Goal: Download file/media

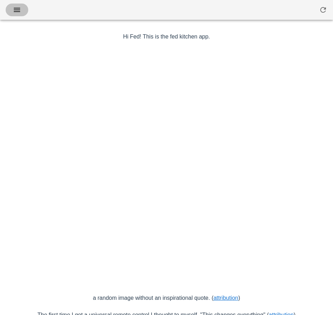
click at [18, 13] on icon "button" at bounding box center [17, 10] width 8 height 8
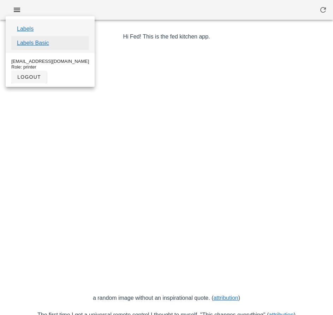
click at [45, 43] on link "Labels Basic" at bounding box center [33, 43] width 32 height 8
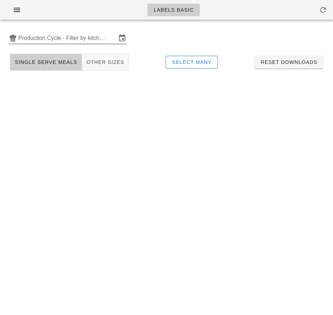
click at [51, 41] on input "Production Cycle - Filter by kitchen production schedules" at bounding box center [67, 38] width 98 height 11
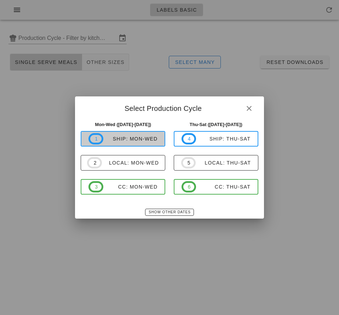
click at [129, 138] on div "ship: Mon-Wed" at bounding box center [130, 139] width 54 height 6
type input "ship: Mon-Wed ([DATE]-[DATE])"
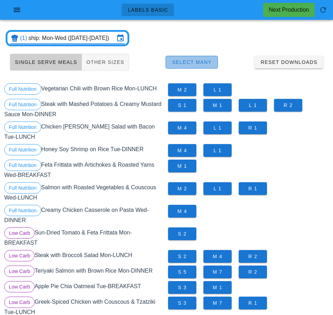
click at [201, 62] on span "Select Many" at bounding box center [192, 62] width 40 height 6
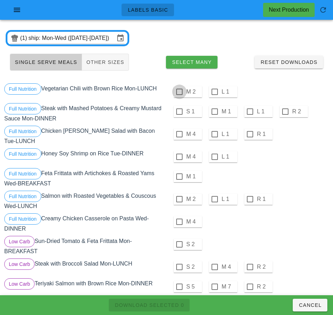
click at [180, 92] on div at bounding box center [180, 92] width 12 height 12
checkbox input "true"
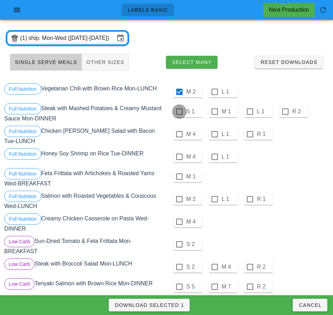
click at [179, 112] on div at bounding box center [180, 112] width 12 height 12
checkbox input "true"
click at [179, 134] on div at bounding box center [180, 134] width 12 height 12
checkbox input "true"
click at [179, 154] on div at bounding box center [180, 157] width 12 height 12
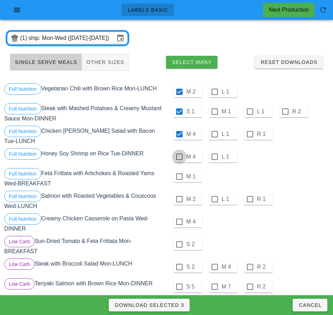
checkbox input "true"
click at [179, 174] on div at bounding box center [180, 177] width 12 height 12
checkbox input "true"
click at [179, 197] on div at bounding box center [180, 199] width 12 height 12
checkbox input "true"
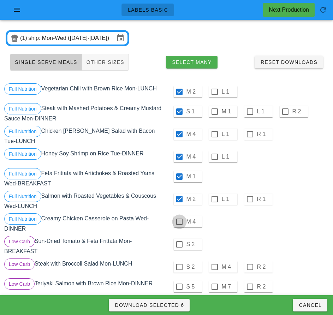
click at [179, 219] on div at bounding box center [180, 222] width 12 height 12
checkbox input "true"
click at [179, 242] on div at bounding box center [180, 245] width 12 height 12
checkbox input "true"
click at [179, 264] on div at bounding box center [180, 267] width 12 height 12
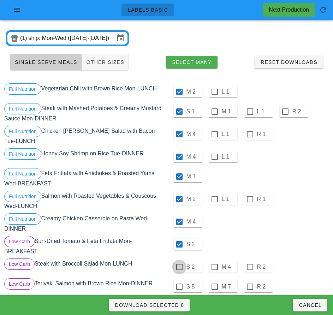
checkbox input "true"
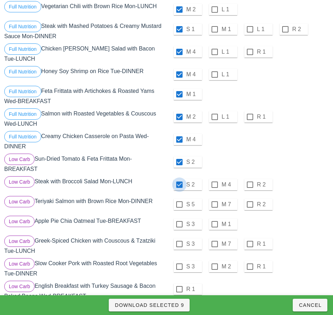
scroll to position [84, 0]
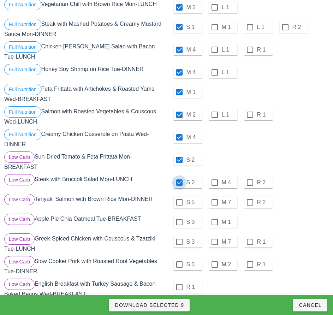
click at [179, 200] on div at bounding box center [180, 203] width 12 height 12
checkbox input "true"
click at [179, 220] on div at bounding box center [180, 222] width 12 height 12
checkbox input "true"
click at [179, 240] on div at bounding box center [180, 242] width 12 height 12
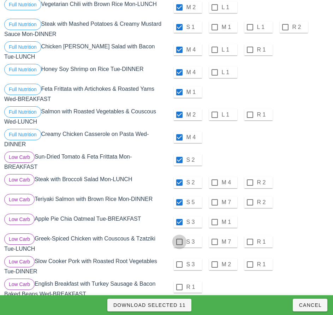
checkbox input "true"
click at [179, 262] on div at bounding box center [180, 265] width 12 height 12
checkbox input "true"
click at [179, 285] on div at bounding box center [180, 287] width 12 height 12
checkbox input "true"
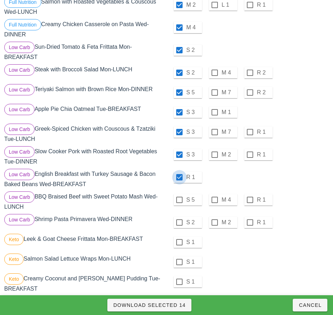
scroll to position [195, 0]
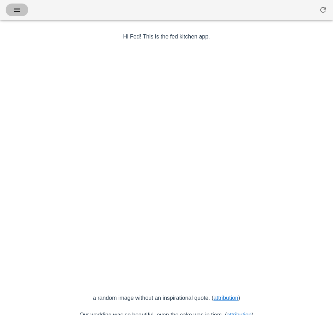
click at [21, 12] on icon "button" at bounding box center [17, 10] width 8 height 8
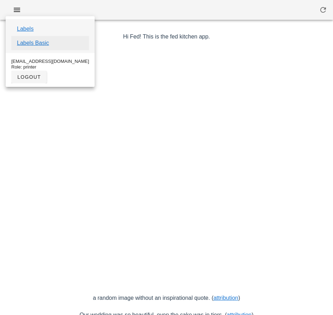
click at [44, 45] on link "Labels Basic" at bounding box center [33, 43] width 32 height 8
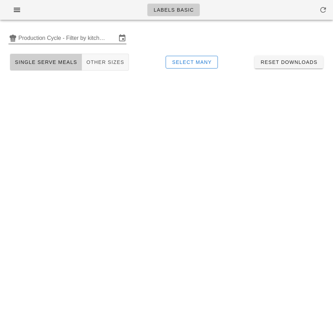
click at [51, 40] on input "Production Cycle - Filter by kitchen production schedules" at bounding box center [67, 38] width 98 height 11
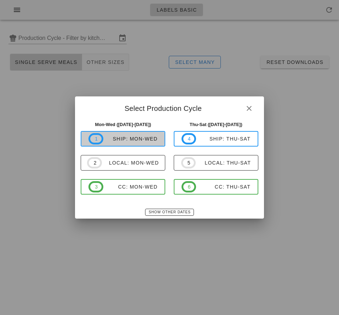
click at [133, 138] on div "ship: Mon-Wed" at bounding box center [130, 139] width 54 height 6
type input "ship: Mon-Wed ([DATE]-[DATE])"
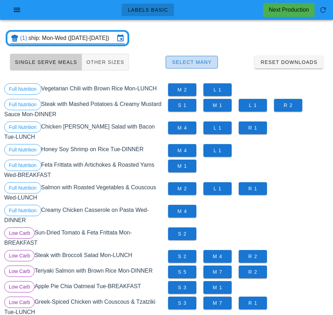
click at [199, 60] on span "Select Many" at bounding box center [192, 62] width 40 height 6
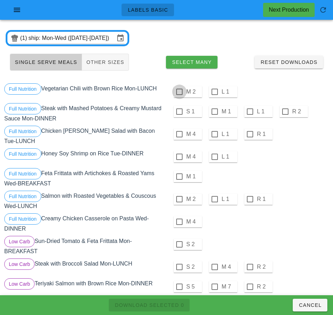
click at [179, 92] on div at bounding box center [180, 92] width 12 height 12
checkbox input "true"
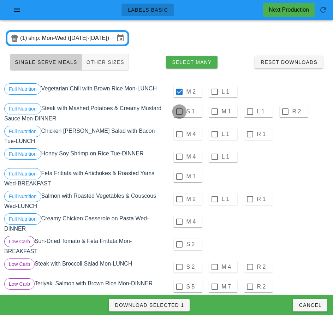
click at [179, 112] on div at bounding box center [180, 112] width 12 height 12
checkbox input "true"
click at [179, 134] on div at bounding box center [180, 134] width 12 height 12
checkbox input "true"
click at [180, 155] on div at bounding box center [180, 157] width 12 height 12
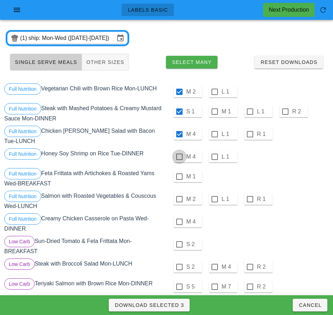
checkbox input "true"
click at [184, 179] on div "M 1" at bounding box center [188, 176] width 28 height 11
click at [179, 174] on div at bounding box center [180, 177] width 12 height 12
checkbox input "true"
click at [179, 197] on div at bounding box center [180, 199] width 12 height 12
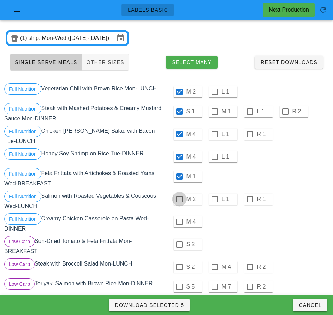
checkbox input "true"
click at [179, 219] on div at bounding box center [180, 222] width 12 height 12
checkbox input "true"
click at [179, 242] on div at bounding box center [180, 245] width 12 height 12
checkbox input "true"
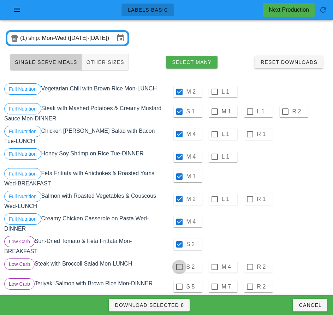
click at [179, 264] on div at bounding box center [180, 267] width 12 height 12
checkbox input "true"
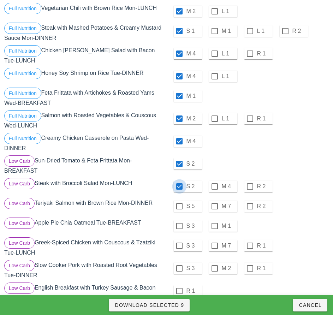
scroll to position [114, 0]
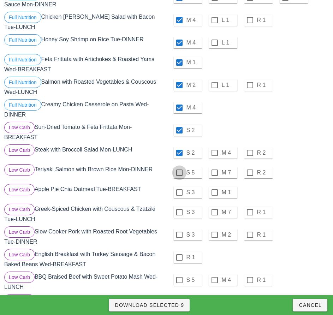
click at [179, 170] on div at bounding box center [180, 173] width 12 height 12
checkbox input "true"
click at [179, 191] on div at bounding box center [180, 193] width 12 height 12
checkbox input "true"
click at [179, 210] on div at bounding box center [180, 212] width 12 height 12
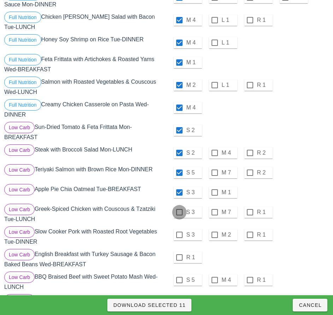
checkbox input "true"
click at [179, 232] on div at bounding box center [180, 235] width 12 height 12
checkbox input "true"
click at [179, 255] on div at bounding box center [180, 258] width 12 height 12
checkbox input "true"
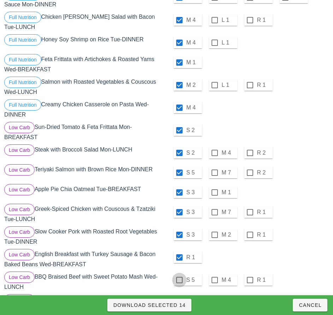
click at [179, 279] on div at bounding box center [180, 280] width 12 height 12
checkbox input "true"
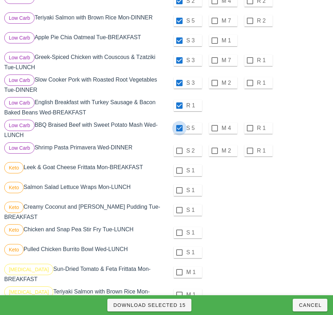
scroll to position [265, 0]
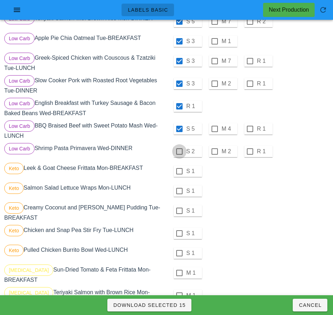
click at [177, 152] on div at bounding box center [180, 152] width 12 height 12
checkbox input "true"
click at [179, 169] on div at bounding box center [180, 171] width 12 height 12
checkbox input "true"
click at [179, 188] on div at bounding box center [180, 191] width 12 height 12
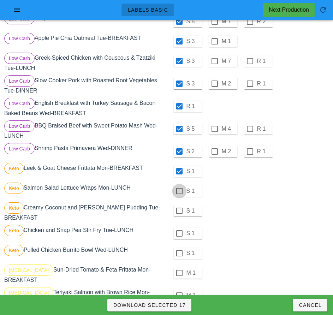
checkbox input "true"
click at [180, 209] on div at bounding box center [180, 211] width 12 height 12
checkbox input "true"
click at [179, 231] on div at bounding box center [180, 234] width 12 height 12
checkbox input "true"
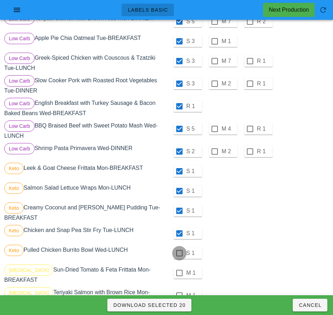
click at [180, 251] on div at bounding box center [180, 253] width 12 height 12
checkbox input "true"
click at [179, 270] on div at bounding box center [180, 273] width 12 height 12
checkbox input "true"
click at [179, 290] on div at bounding box center [180, 296] width 12 height 12
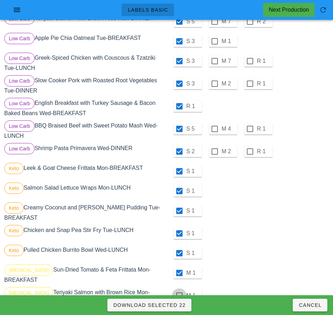
checkbox input "true"
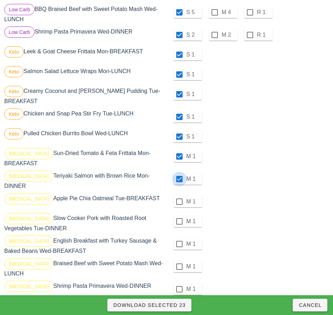
scroll to position [390, 0]
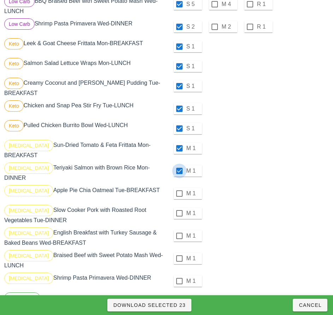
click at [179, 188] on div at bounding box center [180, 194] width 12 height 12
checkbox input "true"
click at [179, 207] on div at bounding box center [180, 213] width 12 height 12
checkbox input "true"
click at [179, 230] on div at bounding box center [180, 236] width 12 height 12
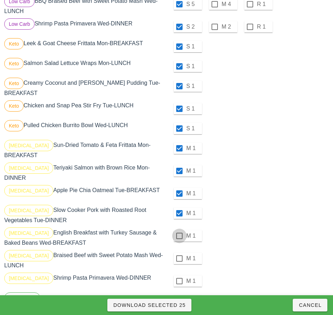
checkbox input "true"
click at [179, 253] on div at bounding box center [180, 259] width 12 height 12
checkbox input "true"
click at [179, 275] on div at bounding box center [180, 281] width 12 height 12
checkbox input "true"
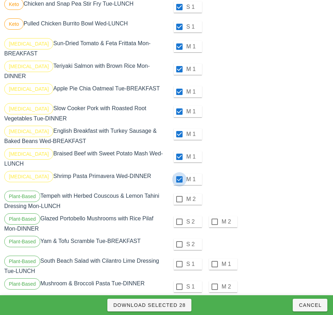
scroll to position [502, 0]
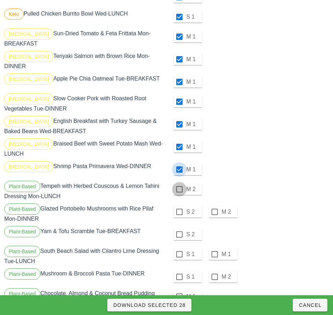
click at [179, 183] on div at bounding box center [180, 189] width 12 height 12
checkbox input "true"
click at [179, 206] on div at bounding box center [180, 212] width 12 height 12
checkbox input "true"
click at [179, 229] on div at bounding box center [180, 235] width 12 height 12
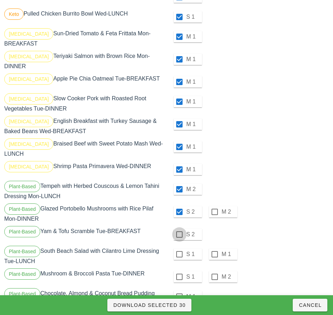
checkbox input "true"
click at [179, 248] on div at bounding box center [180, 254] width 12 height 12
checkbox input "true"
click at [179, 271] on div at bounding box center [180, 277] width 12 height 12
checkbox input "true"
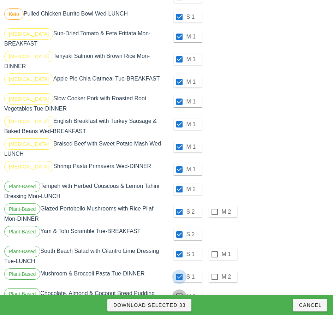
click at [179, 291] on div at bounding box center [180, 297] width 12 height 12
checkbox input "true"
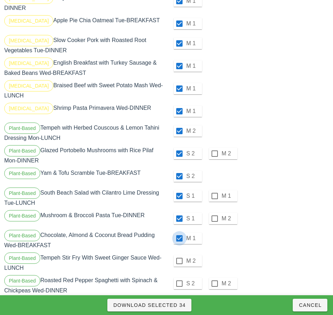
scroll to position [561, 0]
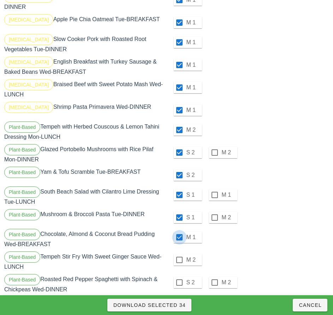
click at [179, 254] on div at bounding box center [180, 260] width 12 height 12
checkbox input "true"
click at [178, 277] on div at bounding box center [180, 283] width 12 height 12
checkbox input "true"
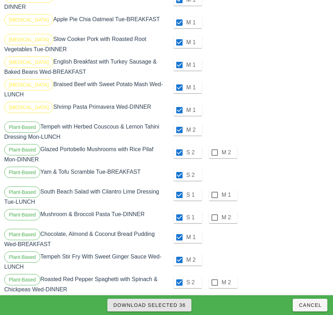
click at [174, 303] on span "Download Selected 36" at bounding box center [149, 306] width 73 height 6
checkbox input "false"
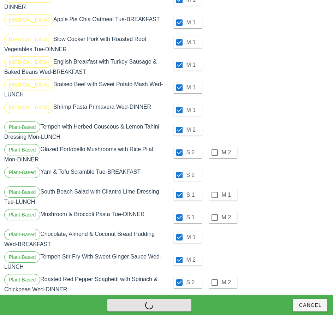
checkbox input "false"
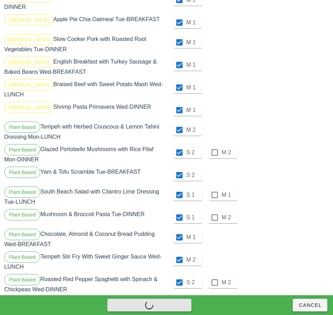
checkbox input "false"
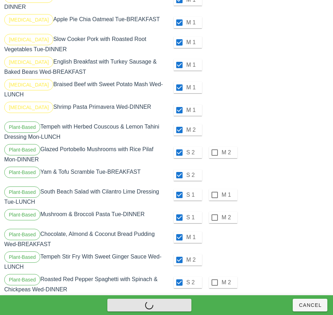
checkbox input "false"
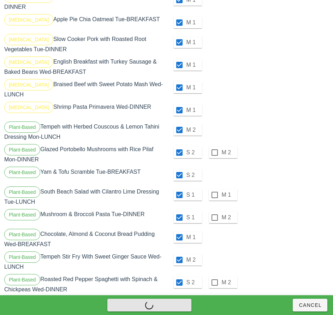
checkbox input "false"
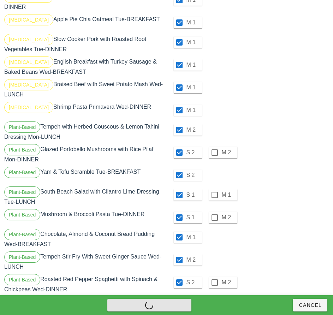
checkbox input "false"
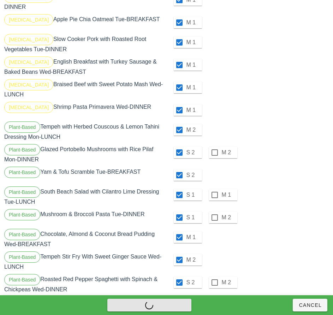
checkbox input "false"
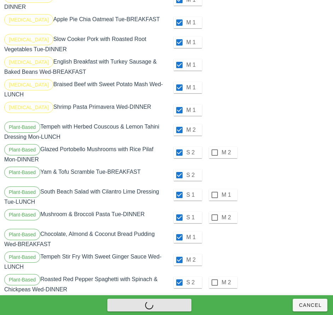
checkbox input "false"
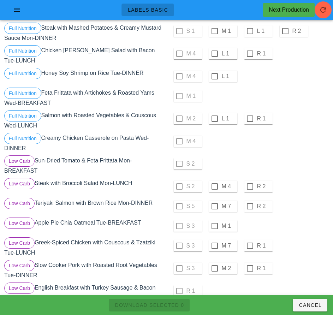
scroll to position [0, 0]
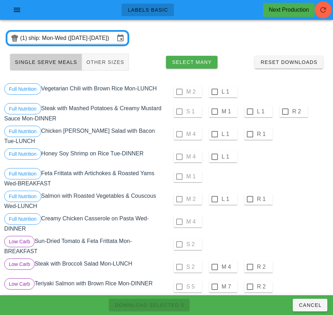
click at [215, 92] on div at bounding box center [215, 92] width 12 height 12
checkbox input "true"
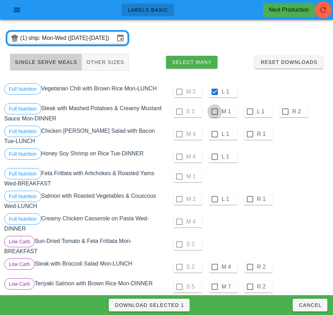
click at [214, 112] on div at bounding box center [215, 112] width 12 height 12
checkbox input "true"
click at [215, 134] on div at bounding box center [215, 134] width 12 height 12
checkbox input "true"
click at [215, 154] on div at bounding box center [215, 157] width 12 height 12
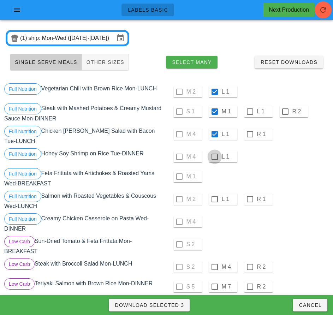
checkbox input "true"
click at [215, 197] on div at bounding box center [215, 199] width 12 height 12
checkbox input "true"
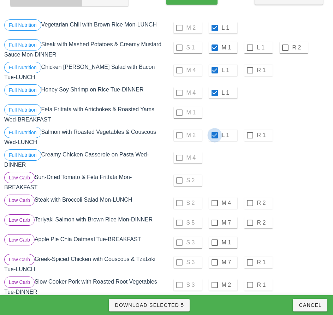
scroll to position [81, 0]
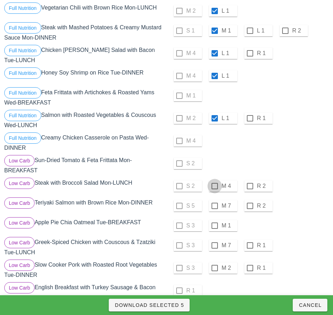
click at [215, 183] on div at bounding box center [215, 186] width 12 height 12
checkbox input "true"
click at [215, 203] on div at bounding box center [215, 206] width 12 height 12
checkbox input "true"
click at [215, 223] on div at bounding box center [215, 226] width 12 height 12
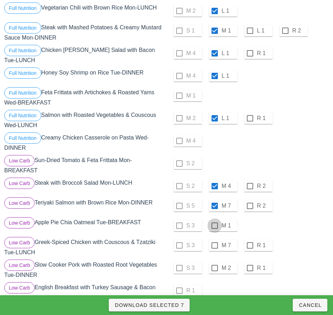
checkbox input "true"
click at [215, 243] on div at bounding box center [215, 246] width 12 height 12
checkbox input "true"
click at [215, 265] on div at bounding box center [215, 268] width 12 height 12
checkbox input "true"
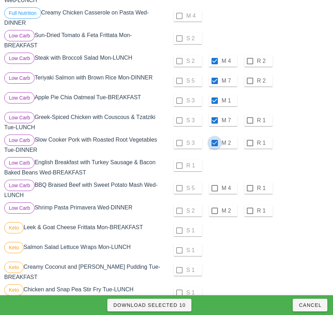
scroll to position [210, 0]
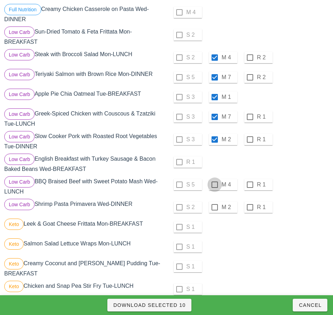
click at [215, 182] on div at bounding box center [215, 185] width 12 height 12
checkbox input "true"
click at [215, 205] on div at bounding box center [215, 207] width 12 height 12
checkbox input "true"
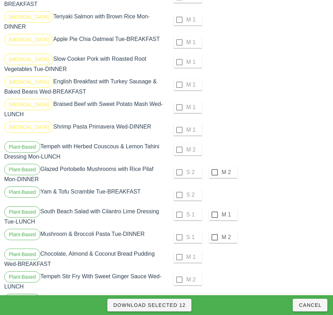
scroll to position [542, 0]
click at [215, 166] on div at bounding box center [215, 172] width 12 height 12
checkbox input "true"
click at [215, 209] on div at bounding box center [215, 215] width 12 height 12
checkbox input "true"
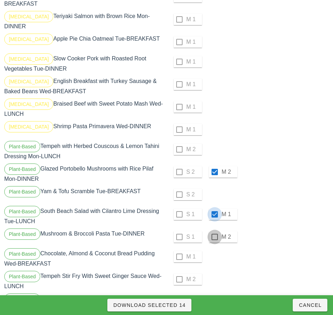
click at [215, 231] on div at bounding box center [215, 237] width 12 height 12
checkbox input "true"
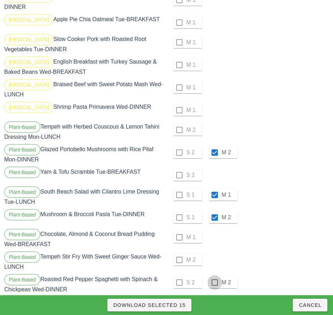
click at [215, 277] on div at bounding box center [215, 283] width 12 height 12
checkbox input "true"
click at [178, 306] on span "Download Selected 16" at bounding box center [149, 306] width 73 height 6
checkbox input "false"
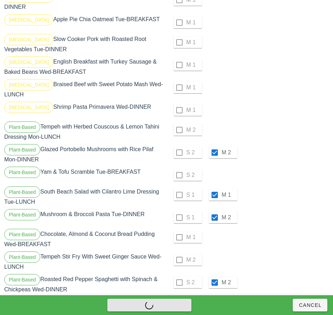
checkbox input "false"
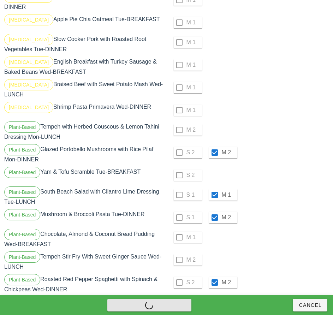
checkbox input "false"
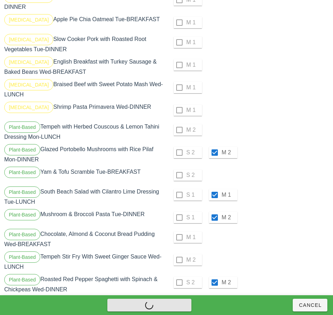
checkbox input "false"
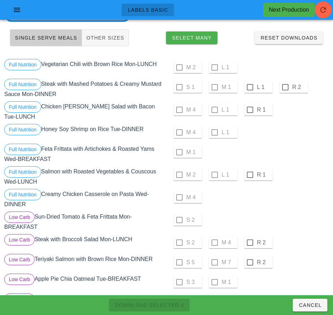
scroll to position [0, 0]
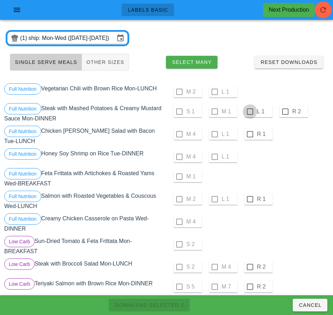
click at [250, 112] on div at bounding box center [250, 112] width 12 height 12
checkbox input "true"
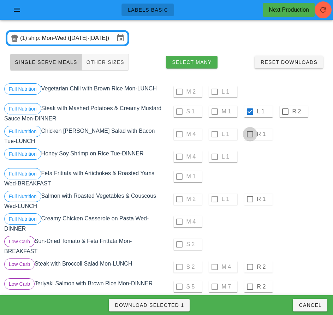
click at [250, 134] on div at bounding box center [250, 134] width 12 height 12
checkbox input "true"
click at [250, 197] on div at bounding box center [250, 199] width 12 height 12
checkbox input "true"
click at [251, 264] on div at bounding box center [250, 267] width 12 height 12
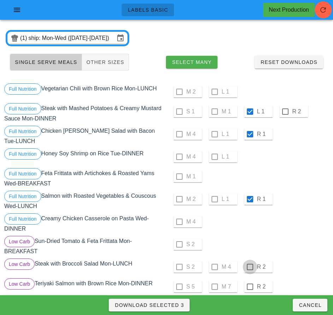
checkbox input "true"
click at [250, 284] on div at bounding box center [250, 287] width 12 height 12
checkbox input "true"
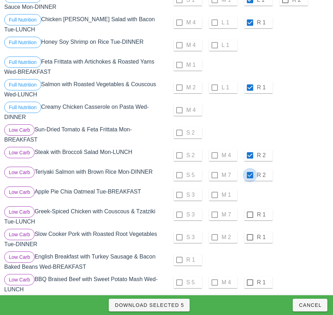
scroll to position [116, 0]
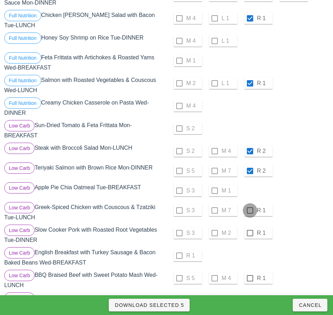
click at [250, 208] on div at bounding box center [250, 211] width 12 height 12
checkbox input "true"
click at [251, 235] on div at bounding box center [250, 233] width 12 height 12
checkbox input "true"
click at [250, 276] on div at bounding box center [250, 279] width 12 height 12
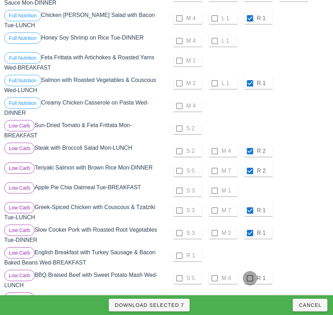
checkbox input "true"
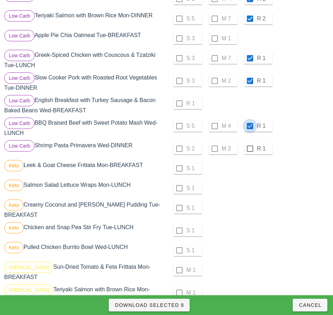
scroll to position [274, 0]
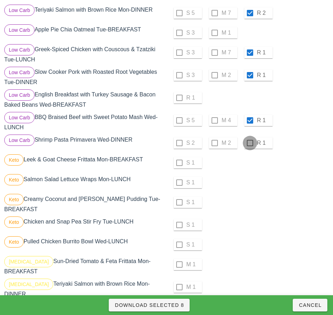
click at [250, 140] on div at bounding box center [250, 143] width 12 height 12
checkbox input "true"
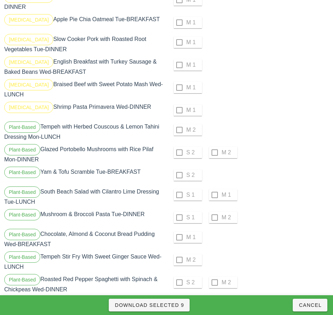
scroll to position [561, 0]
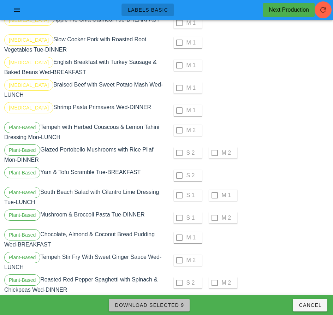
click at [174, 304] on span "Download Selected 9" at bounding box center [150, 306] width 70 height 6
checkbox input "false"
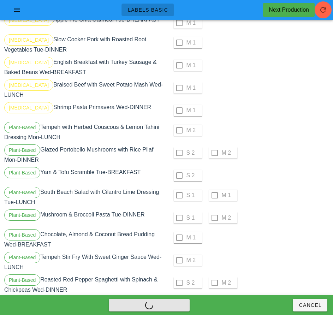
checkbox input "false"
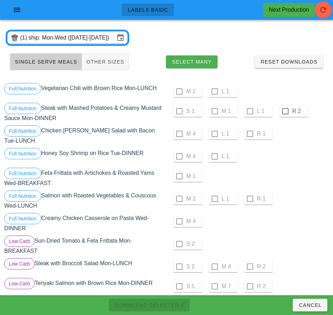
scroll to position [0, 0]
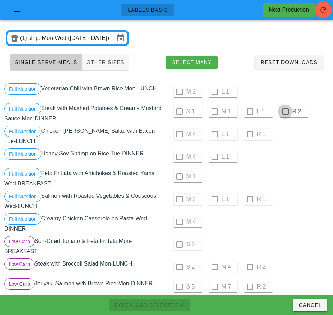
click at [285, 112] on div at bounding box center [286, 112] width 12 height 12
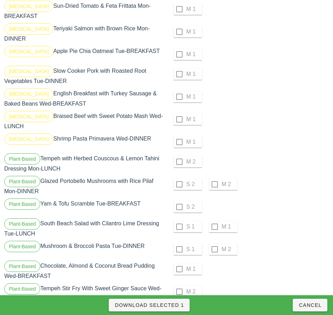
scroll to position [561, 0]
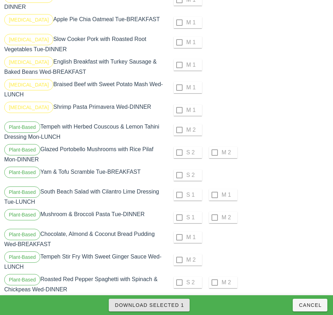
click at [176, 304] on span "Download Selected 1" at bounding box center [150, 306] width 70 height 6
checkbox input "false"
